Goal: Task Accomplishment & Management: Manage account settings

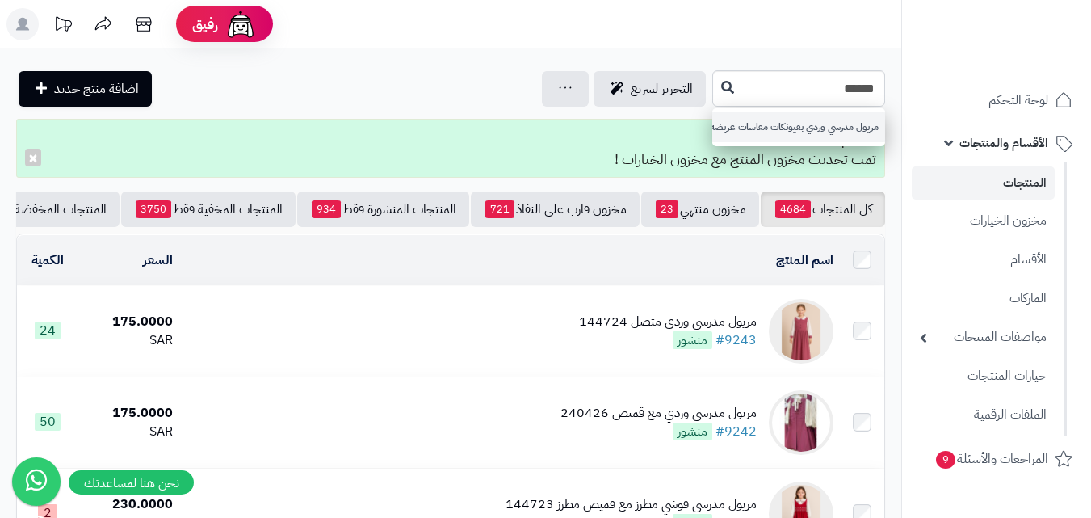
type input "******"
click at [712, 131] on link "مريول مدرسي وردي بفيونكات مقاسات عريضة 240420" at bounding box center [798, 127] width 173 height 30
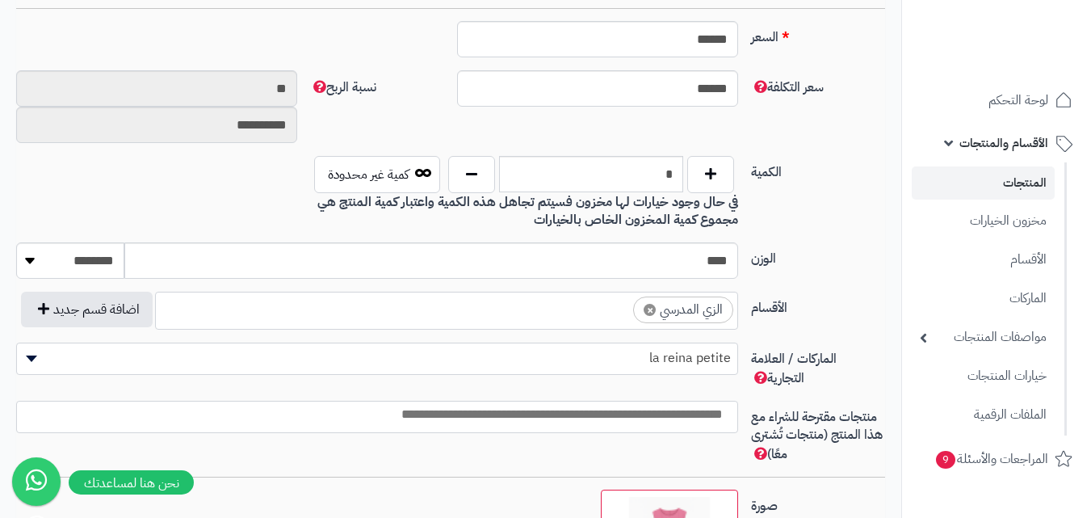
scroll to position [808, 0]
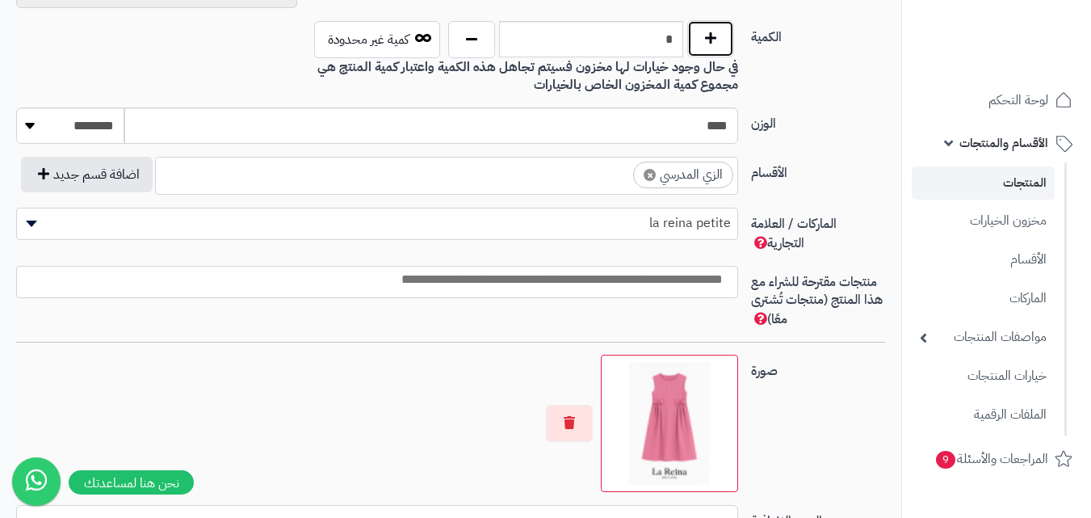
click at [722, 42] on button "button" at bounding box center [710, 38] width 47 height 37
type input "*"
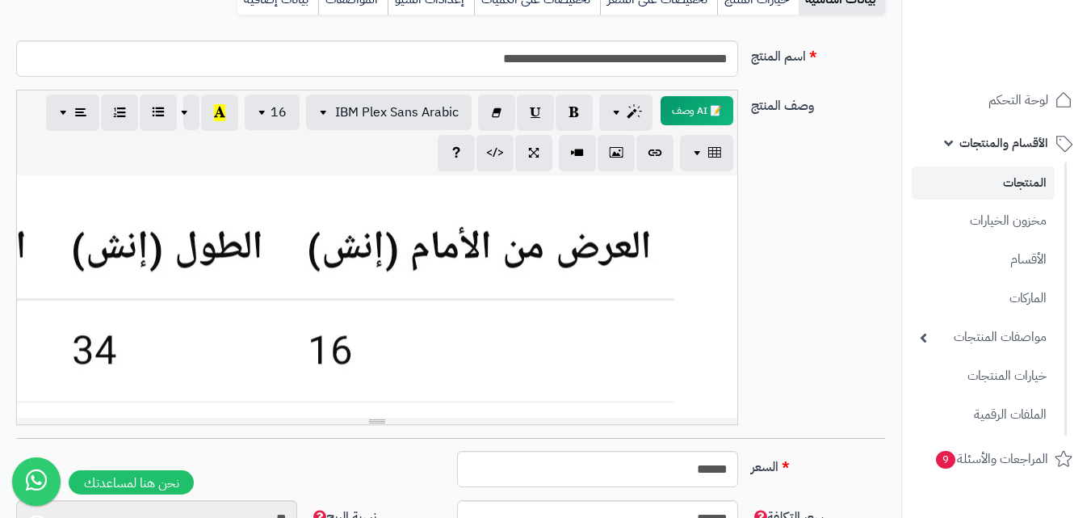
scroll to position [242, 0]
click at [784, 8] on link "خيارات المنتج" at bounding box center [758, 0] width 82 height 32
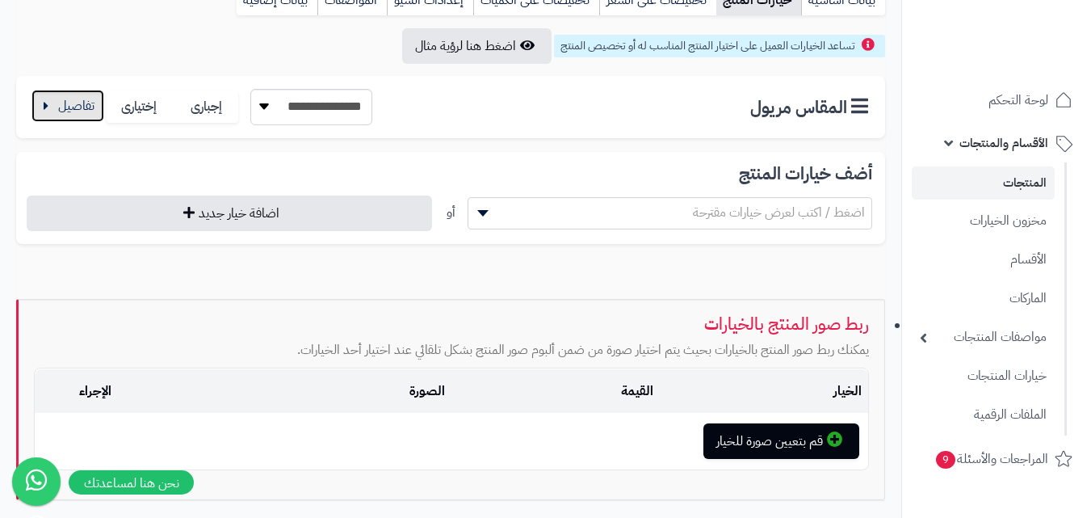
click at [52, 107] on button "button" at bounding box center [67, 106] width 73 height 32
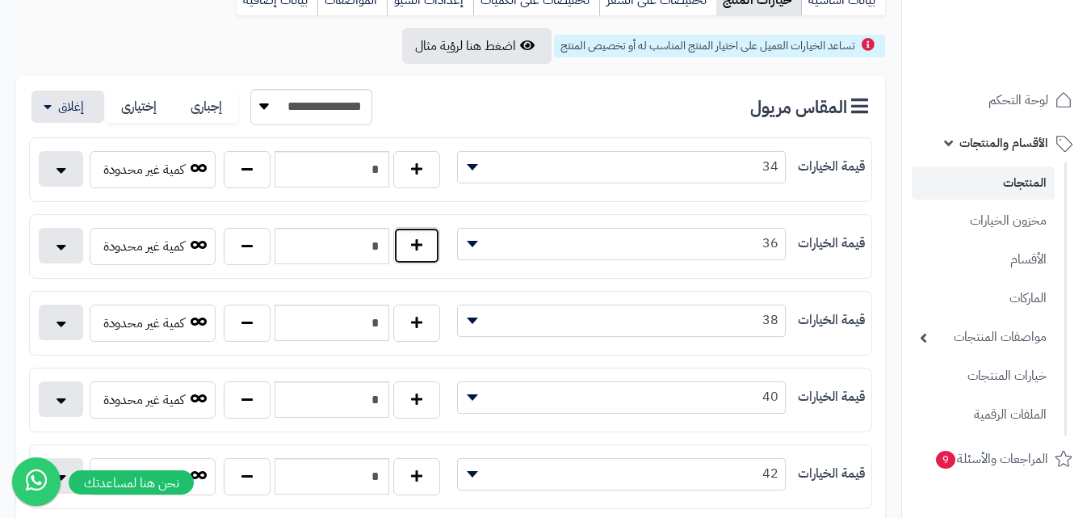
click at [422, 244] on button "button" at bounding box center [416, 245] width 47 height 37
type input "*"
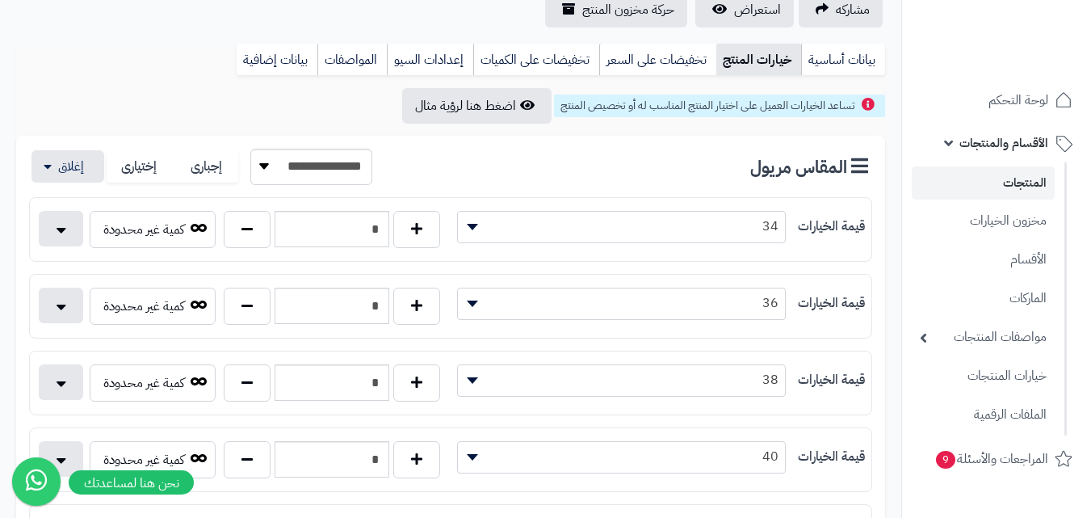
scroll to position [0, 0]
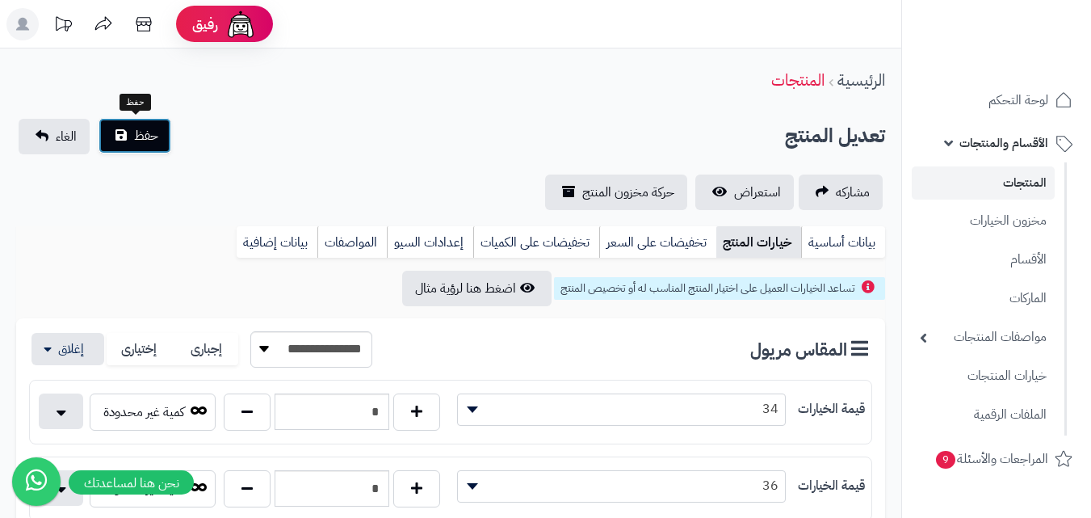
click at [145, 140] on span "حفظ" at bounding box center [146, 135] width 24 height 19
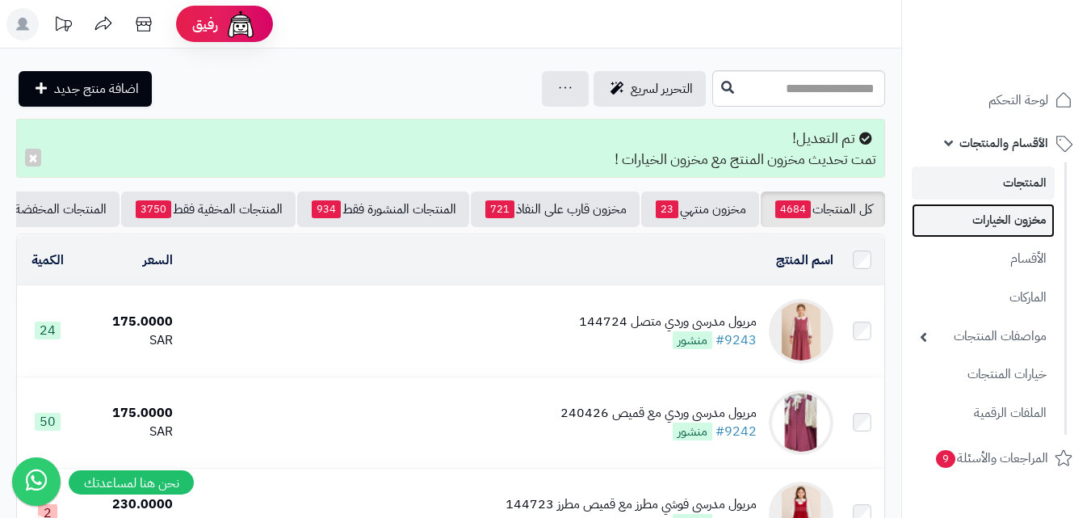
click at [1014, 223] on link "مخزون الخيارات" at bounding box center [983, 220] width 143 height 33
click at [1031, 183] on link "المنتجات" at bounding box center [983, 182] width 143 height 33
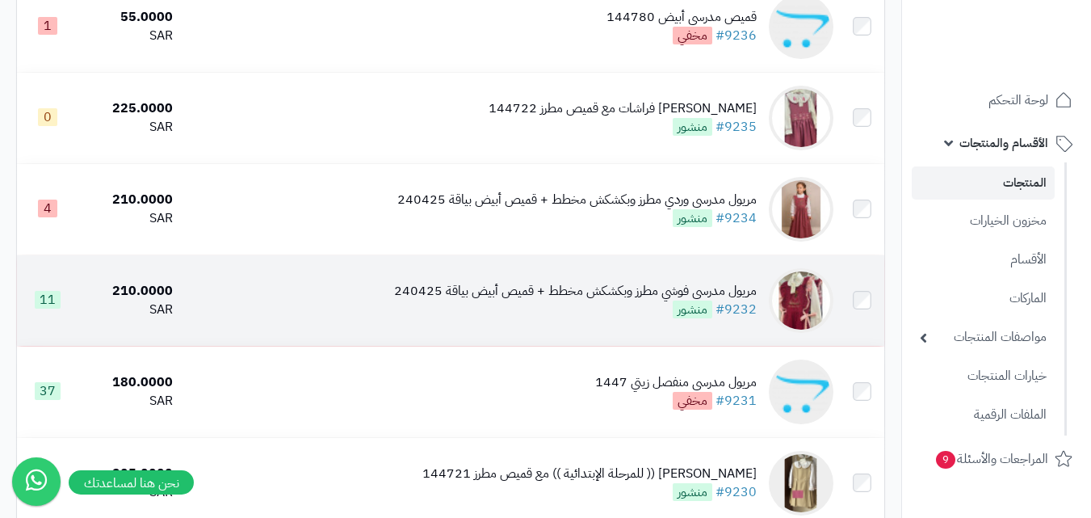
scroll to position [888, 0]
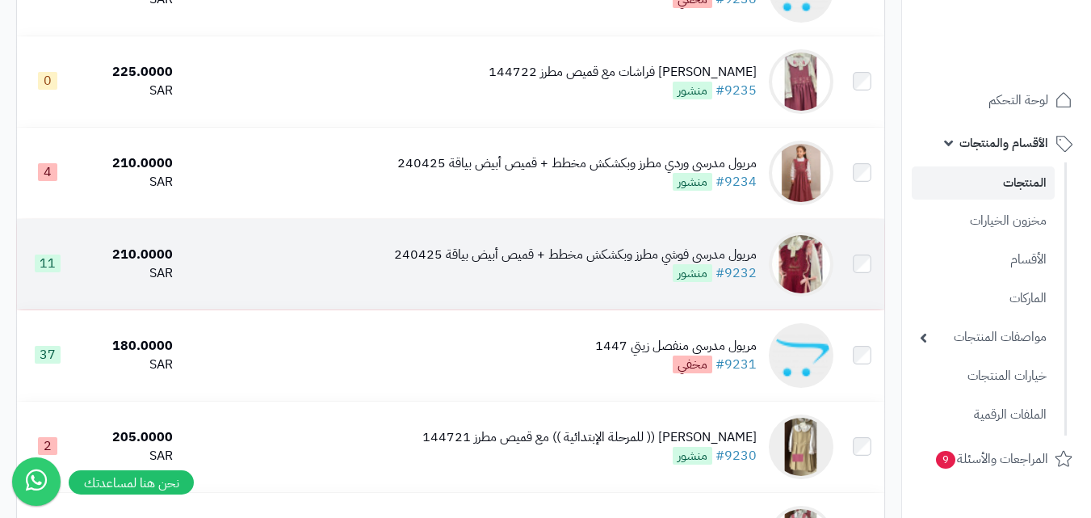
click at [799, 278] on img at bounding box center [801, 264] width 65 height 65
